Goal: Information Seeking & Learning: Find contact information

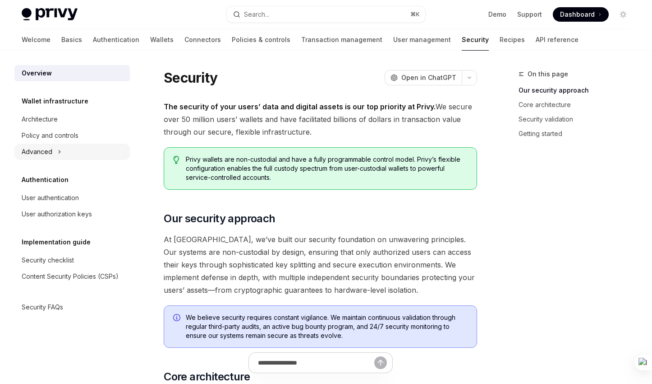
click at [48, 145] on button "Advanced" at bounding box center [72, 151] width 116 height 16
type textarea "*"
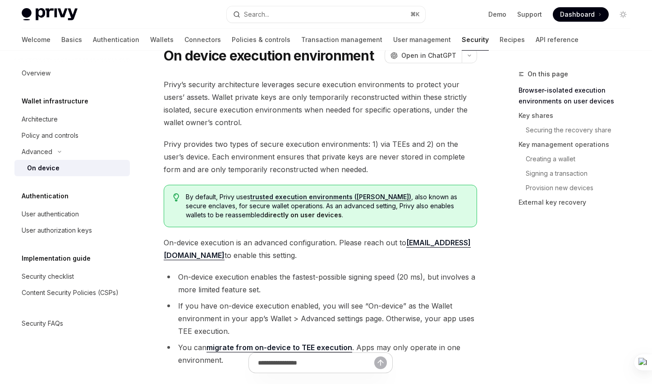
scroll to position [37, 0]
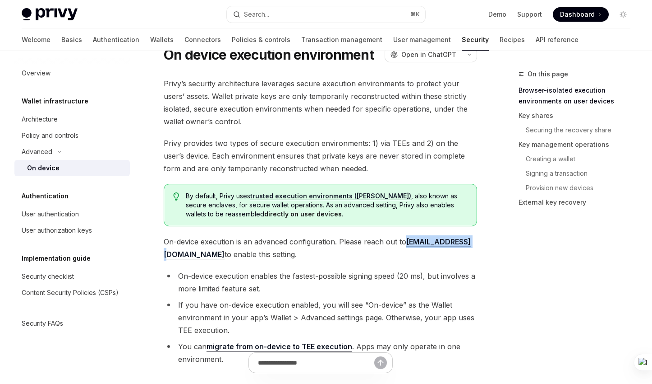
drag, startPoint x: 405, startPoint y: 243, endPoint x: 467, endPoint y: 244, distance: 62.7
click at [467, 244] on span "On-device execution is an advanced configuration. Please reach out to [EMAIL_AD…" at bounding box center [321, 247] width 314 height 25
copy span "[EMAIL_ADDRESS][DOMAIN_NAME]"
click at [403, 247] on span "On-device execution is an advanced configuration. Please reach out to [EMAIL_AD…" at bounding box center [321, 247] width 314 height 25
drag, startPoint x: 406, startPoint y: 244, endPoint x: 467, endPoint y: 245, distance: 61.8
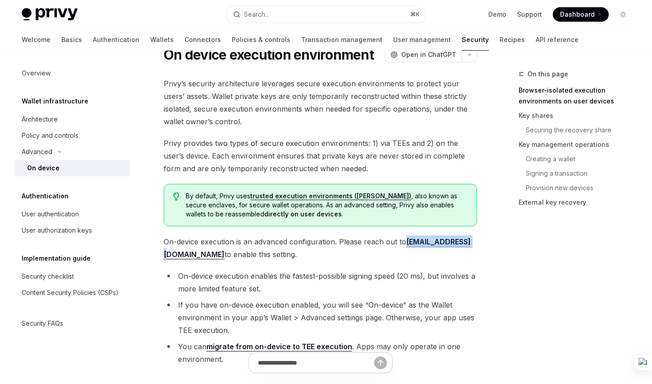
click at [467, 245] on span "On-device execution is an advanced configuration. Please reach out to [EMAIL_AD…" at bounding box center [321, 247] width 314 height 25
copy span "[EMAIL_ADDRESS][DOMAIN_NAME]"
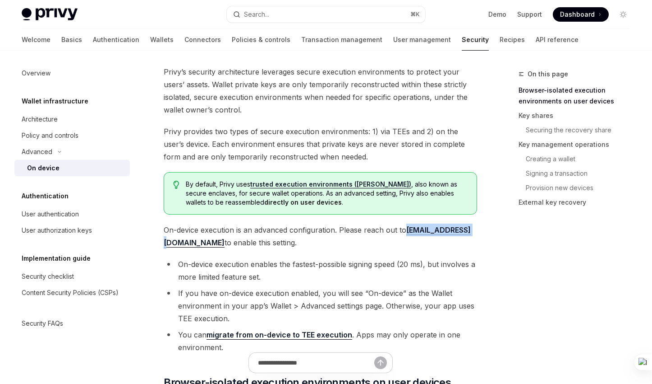
scroll to position [62, 0]
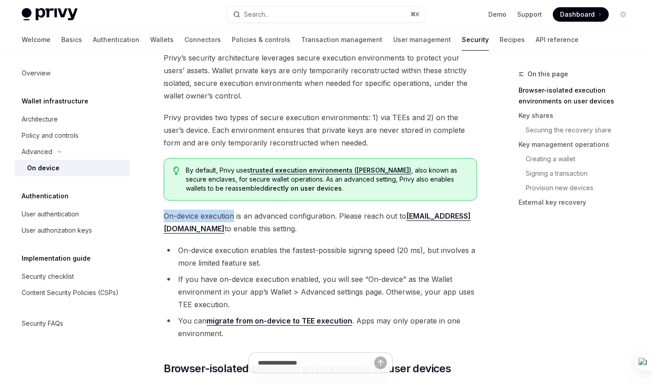
drag, startPoint x: 164, startPoint y: 217, endPoint x: 235, endPoint y: 216, distance: 70.8
click at [235, 216] on span "On-device execution is an advanced configuration. Please reach out to [EMAIL_AD…" at bounding box center [321, 221] width 314 height 25
copy span "On-device execution"
